Goal: Task Accomplishment & Management: Manage account settings

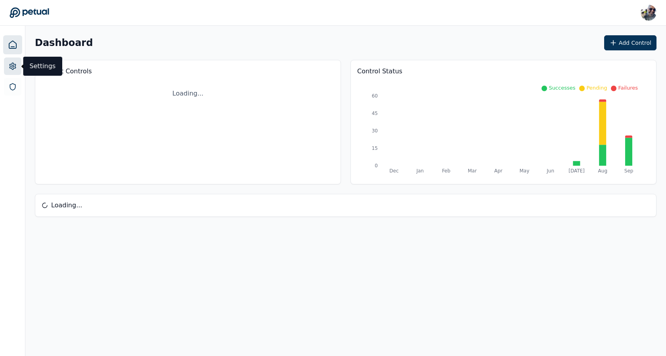
click at [12, 65] on circle at bounding box center [12, 66] width 2 height 2
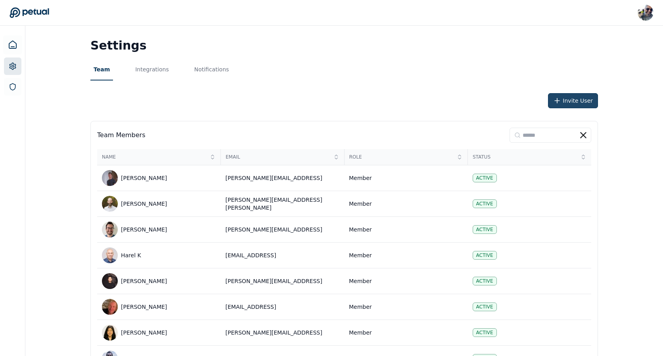
click at [564, 98] on button "Invite User" at bounding box center [573, 100] width 50 height 15
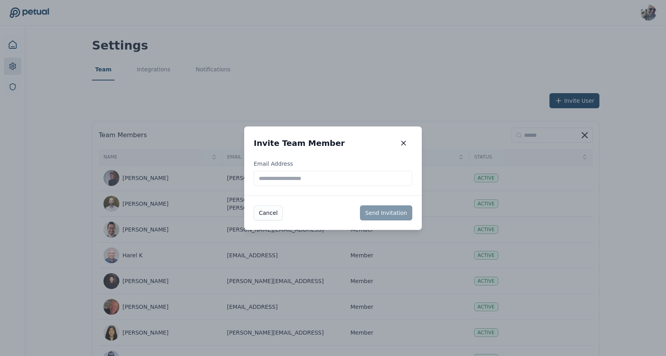
click at [318, 169] on label "Email Address" at bounding box center [333, 173] width 159 height 26
click at [318, 171] on input "Email Address" at bounding box center [333, 178] width 159 height 15
type input "**********"
click at [391, 210] on button "Send Invitation" at bounding box center [386, 212] width 52 height 15
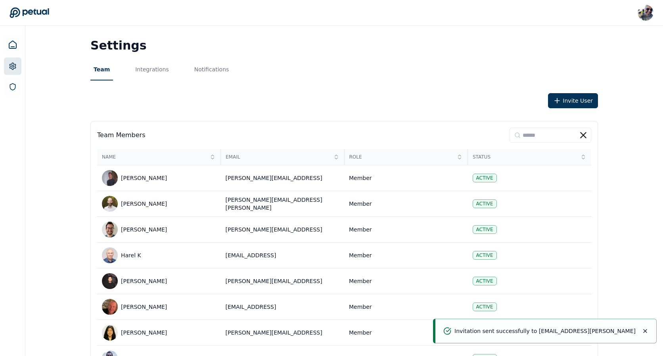
click at [647, 333] on icon "Notifications (F8)" at bounding box center [644, 330] width 3 height 3
